Goal: Task Accomplishment & Management: Use online tool/utility

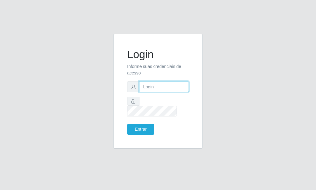
click at [153, 92] on input "text" at bounding box center [164, 86] width 50 height 11
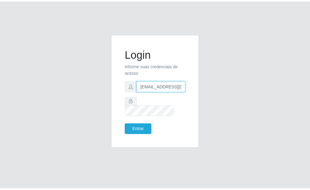
scroll to position [0, 1]
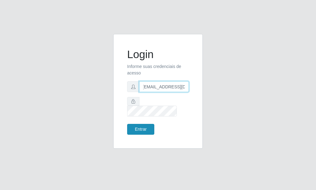
type input "[EMAIL_ADDRESS][DOMAIN_NAME]"
click at [149, 124] on button "Entrar" at bounding box center [140, 129] width 27 height 11
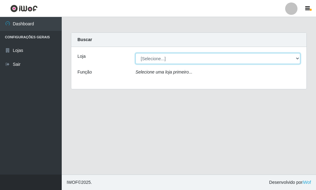
click at [135, 53] on select "[Selecione...] Rede Potiguar 6 - Extremoz" at bounding box center [217, 58] width 165 height 11
select select "80"
click option "Rede Potiguar 6 - Extremoz" at bounding box center [0, 0] width 0 height 0
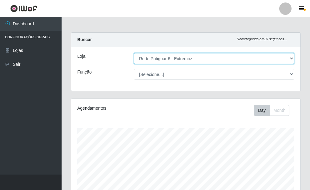
scroll to position [128, 230]
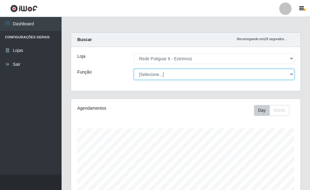
click at [134, 69] on select "[Selecione...] ASG Balconista Embalador Operador de Caixa Operador de Caixa + O…" at bounding box center [214, 74] width 161 height 11
select select "24"
click option "Repositor" at bounding box center [0, 0] width 0 height 0
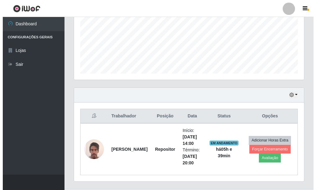
scroll to position [157, 0]
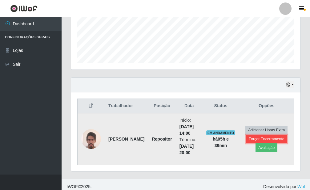
click at [254, 140] on button "Forçar Encerramento" at bounding box center [266, 138] width 41 height 9
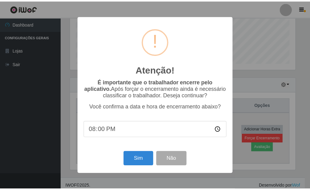
scroll to position [308113, 308011]
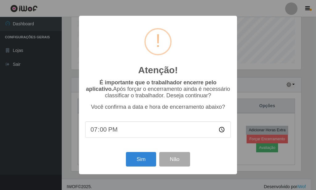
type input "19:40"
click at [133, 161] on button "Sim" at bounding box center [141, 159] width 30 height 14
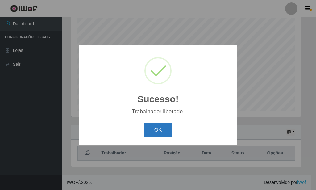
click at [145, 130] on button "OK" at bounding box center [158, 130] width 29 height 14
